Goal: Task Accomplishment & Management: Complete application form

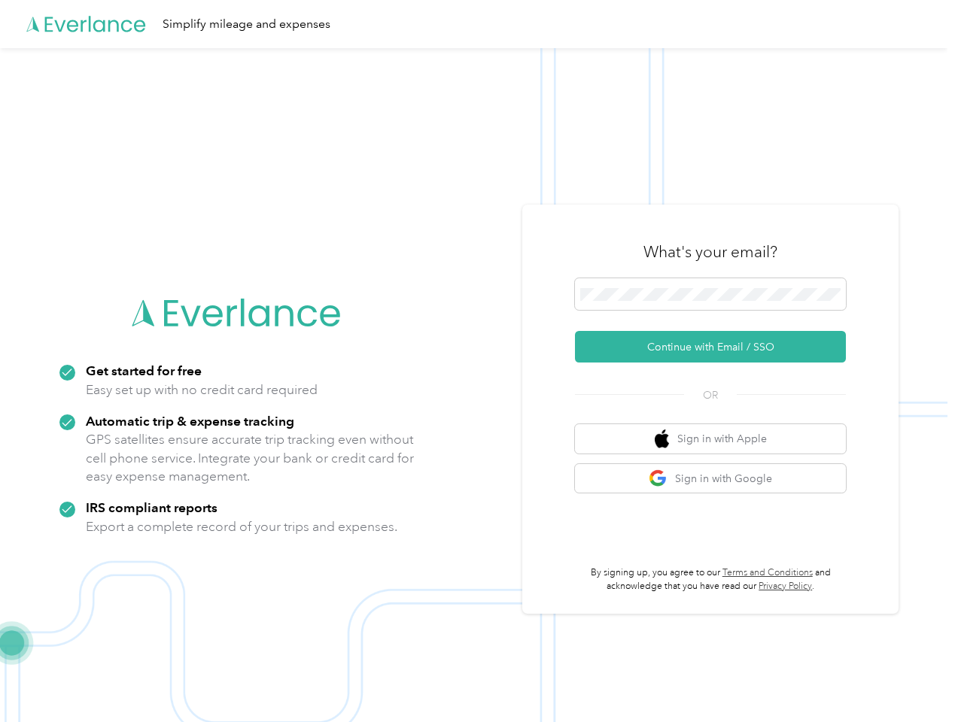
click at [477, 361] on img at bounding box center [473, 409] width 947 height 722
click at [477, 24] on div "Simplify mileage and expenses" at bounding box center [473, 24] width 947 height 48
click at [716, 347] on button "Continue with Email / SSO" at bounding box center [710, 347] width 271 height 32
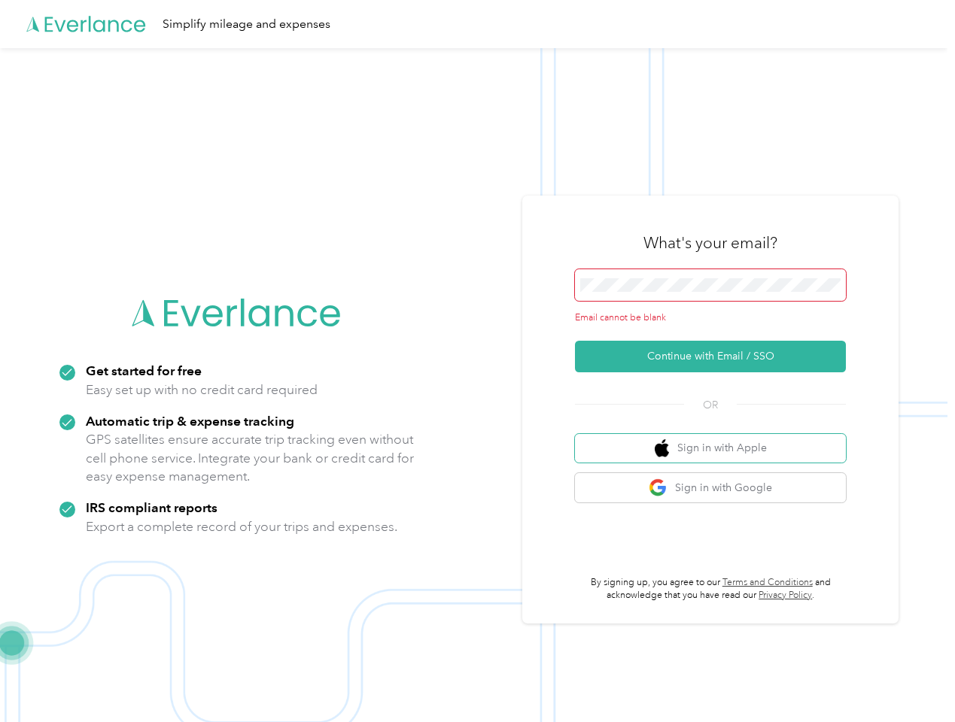
click at [716, 439] on button "Sign in with Apple" at bounding box center [710, 448] width 271 height 29
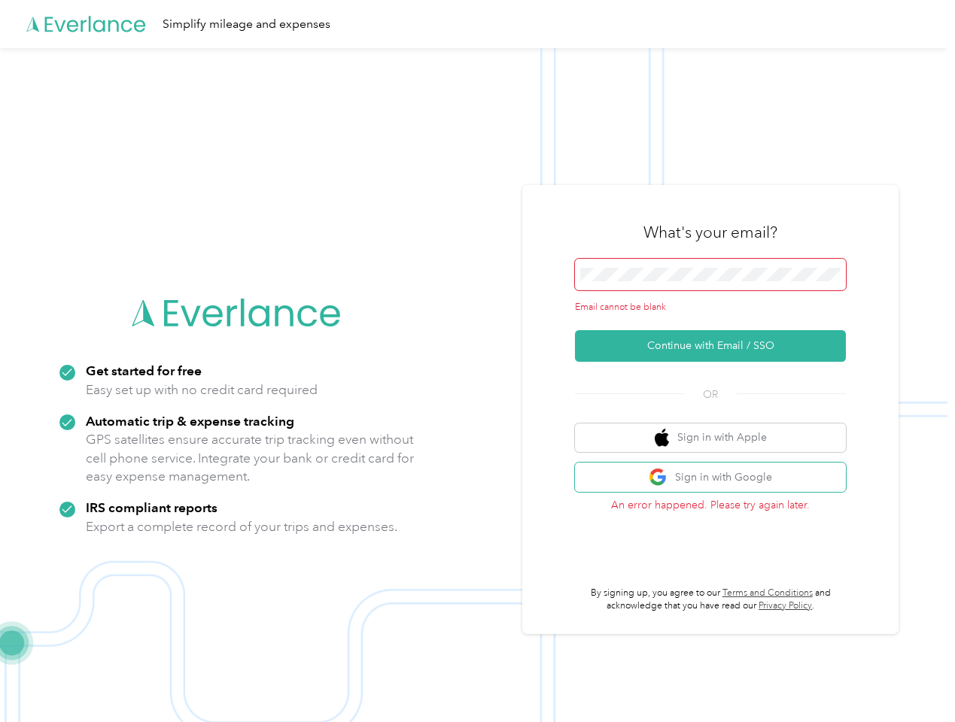
click at [716, 479] on button "Sign in with Google" at bounding box center [710, 477] width 271 height 29
